Goal: Task Accomplishment & Management: Manage account settings

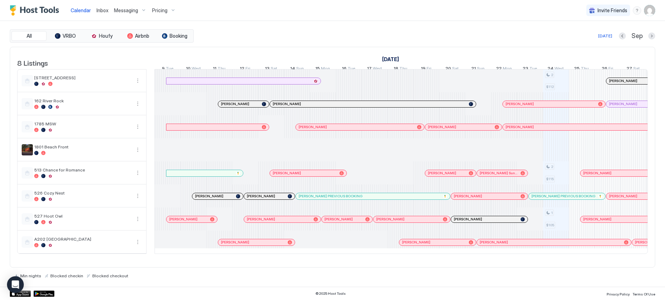
scroll to position [0, 389]
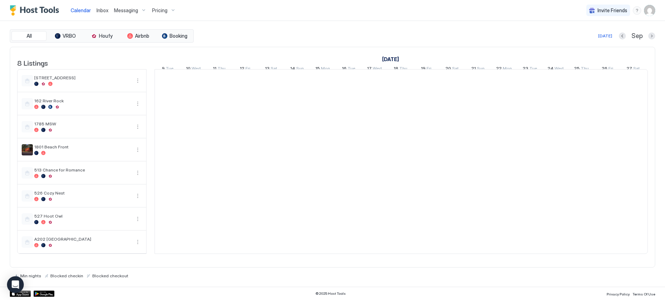
scroll to position [0, 389]
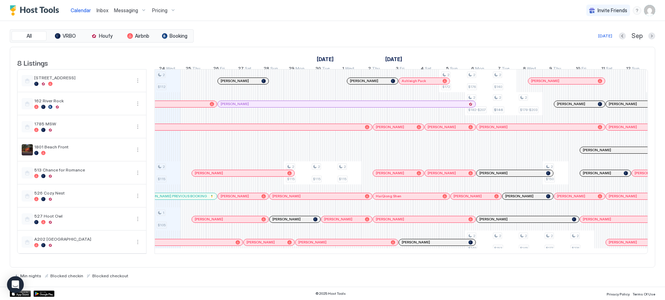
click at [647, 10] on img "User profile" at bounding box center [649, 10] width 11 height 11
click at [591, 40] on span "Settings" at bounding box center [586, 39] width 19 height 6
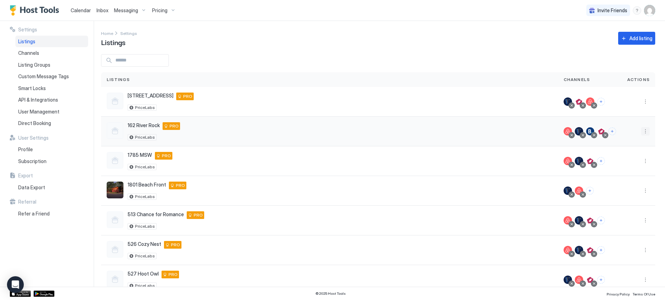
click at [641, 132] on button "More options" at bounding box center [645, 131] width 8 height 8
click at [368, 50] on div at bounding box center [332, 150] width 665 height 300
click at [82, 8] on span "Calendar" at bounding box center [81, 10] width 20 height 6
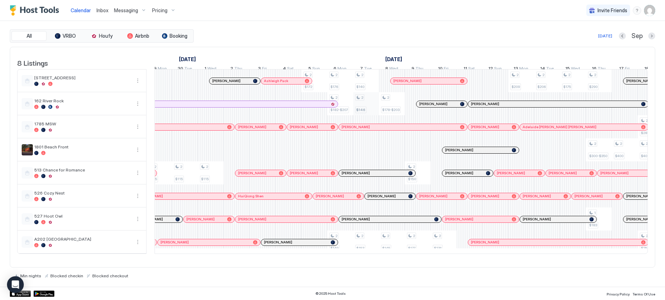
click at [361, 109] on div "2 $112 2 $115 1 $105 2 $115 2 $115 2 $115 2 $172 2 $176 2 $182-$207 2 $149 2 $1…" at bounding box center [392, 162] width 1527 height 184
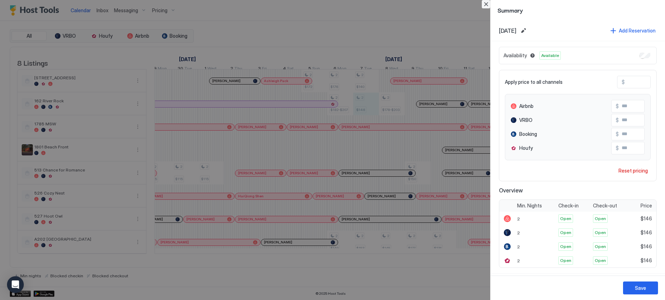
click at [486, 2] on button "Close" at bounding box center [486, 4] width 8 height 8
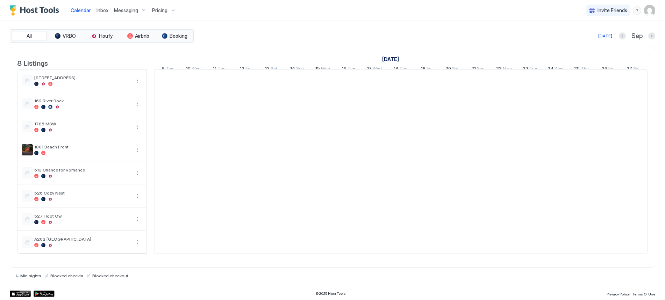
scroll to position [0, 389]
